Goal: Task Accomplishment & Management: Use online tool/utility

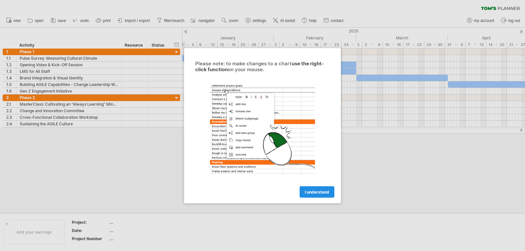
click at [316, 191] on span "I understand" at bounding box center [317, 191] width 24 height 5
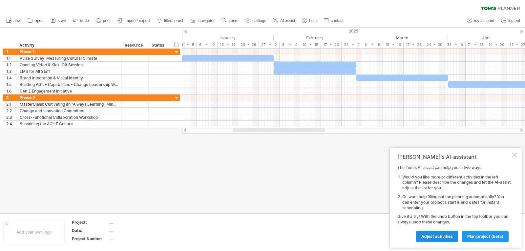
click at [429, 234] on link "Adjust activities" at bounding box center [437, 236] width 42 height 11
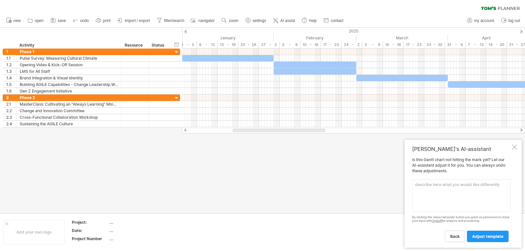
click at [444, 190] on textarea at bounding box center [461, 195] width 98 height 33
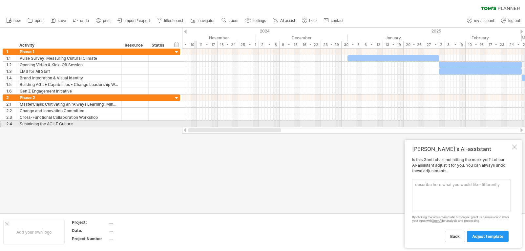
drag, startPoint x: 266, startPoint y: 130, endPoint x: 196, endPoint y: 126, distance: 69.7
click at [196, 126] on div "Trying to reach [DOMAIN_NAME] Connected again... 0% clear filter new 1" at bounding box center [262, 125] width 525 height 251
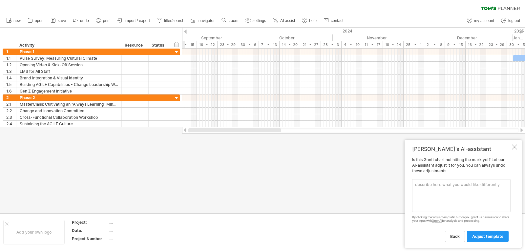
drag, startPoint x: 232, startPoint y: 131, endPoint x: 183, endPoint y: 131, distance: 48.9
click at [183, 131] on div at bounding box center [353, 130] width 343 height 7
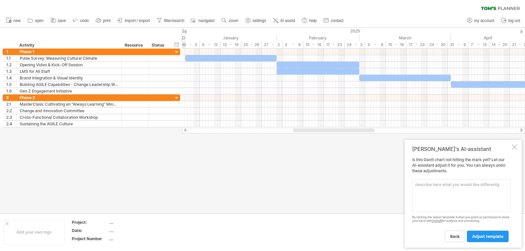
drag, startPoint x: 233, startPoint y: 131, endPoint x: 303, endPoint y: 134, distance: 70.0
click at [303, 134] on div "Trying to reach [DOMAIN_NAME] Connected again... 0% clear filter new 1" at bounding box center [262, 125] width 525 height 251
click at [269, 168] on div at bounding box center [262, 121] width 525 height 186
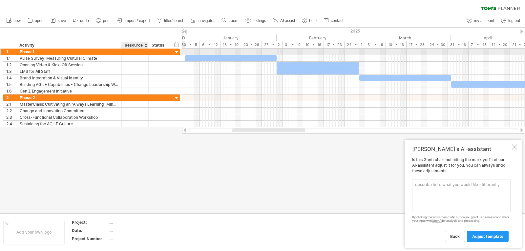
click at [145, 52] on div at bounding box center [135, 52] width 20 height 6
click at [178, 53] on div at bounding box center [177, 52] width 6 height 6
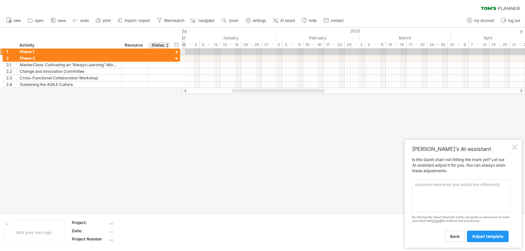
click at [178, 53] on div at bounding box center [177, 52] width 6 height 6
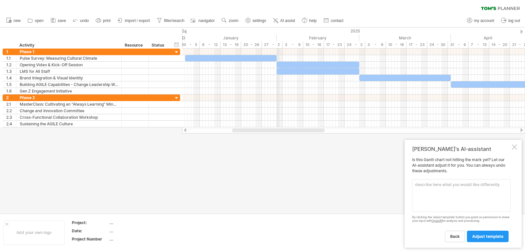
click at [277, 36] on div "February" at bounding box center [318, 37] width 83 height 7
click at [233, 35] on div "January" at bounding box center [231, 37] width 92 height 7
click at [202, 34] on div "January" at bounding box center [231, 37] width 92 height 7
click at [193, 44] on div "30 - 5" at bounding box center [189, 44] width 21 height 7
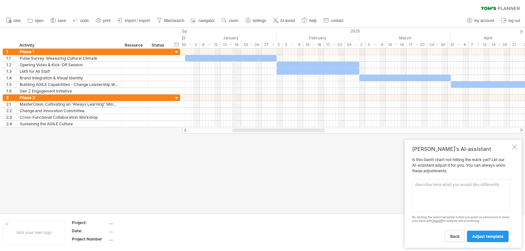
click at [232, 45] on div "13 - 19" at bounding box center [231, 44] width 21 height 7
click at [251, 44] on div "20 - 26" at bounding box center [251, 44] width 21 height 7
click at [272, 44] on div "27 - 2" at bounding box center [272, 44] width 21 height 7
click at [227, 215] on div "Add your own logo Project: .... Date: .... Project Number ...." at bounding box center [262, 232] width 525 height 37
click at [131, 19] on span "import / export" at bounding box center [137, 20] width 25 height 5
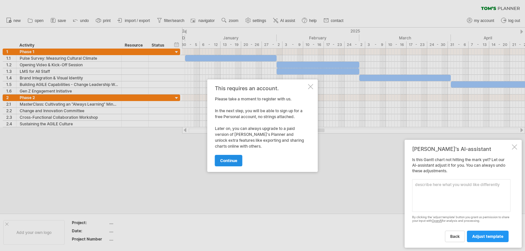
click at [234, 162] on span "continue" at bounding box center [228, 160] width 17 height 5
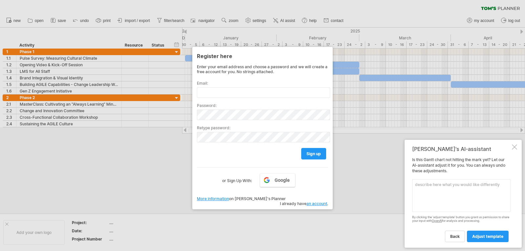
click at [350, 172] on div at bounding box center [262, 125] width 525 height 251
click at [162, 157] on div at bounding box center [262, 125] width 525 height 251
click at [244, 181] on label "or Sign Up With:" at bounding box center [237, 178] width 30 height 11
click at [293, 180] on link "Google" at bounding box center [277, 180] width 35 height 14
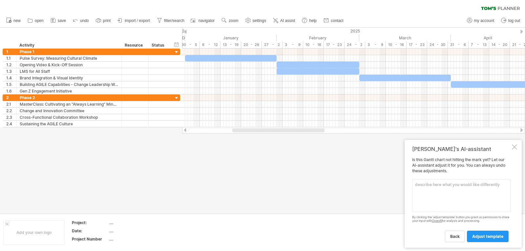
click at [432, 191] on textarea at bounding box center [461, 195] width 98 height 33
click at [141, 23] on link "import / export" at bounding box center [134, 20] width 36 height 9
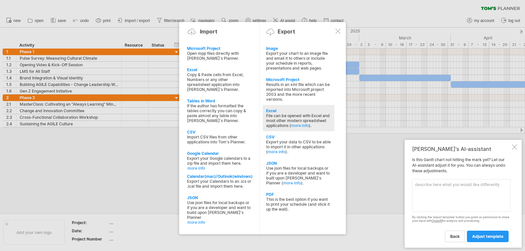
click at [311, 120] on div "File can be opened with Excel and most other modern spreadsheet applications ( …" at bounding box center [298, 120] width 65 height 15
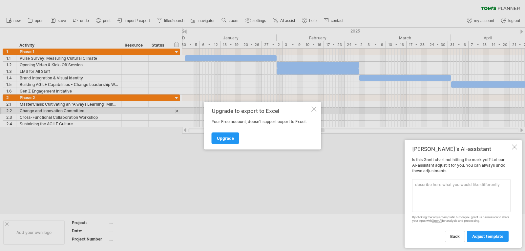
click at [316, 111] on div at bounding box center [314, 108] width 5 height 5
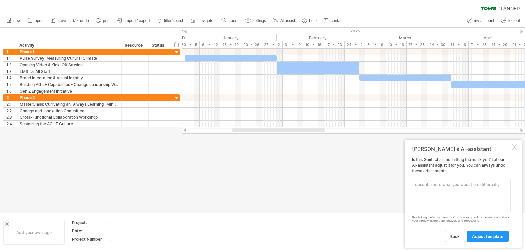
drag, startPoint x: 13, startPoint y: 1, endPoint x: 272, endPoint y: 192, distance: 321.9
click at [279, 206] on div at bounding box center [262, 121] width 525 height 186
